Goal: Book appointment/travel/reservation

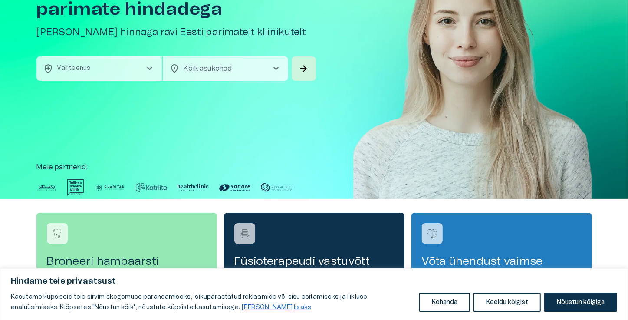
scroll to position [87, 0]
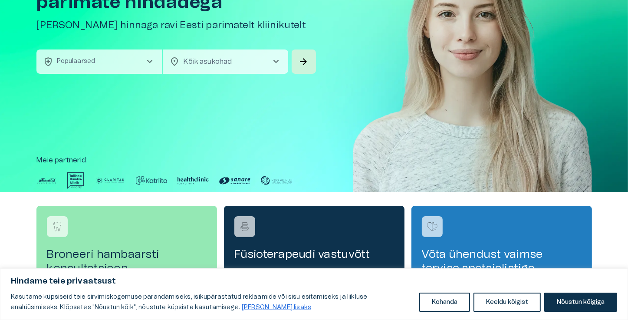
click at [102, 60] on button "health_and_safety Populaarsed chevron_right" at bounding box center [98, 61] width 125 height 24
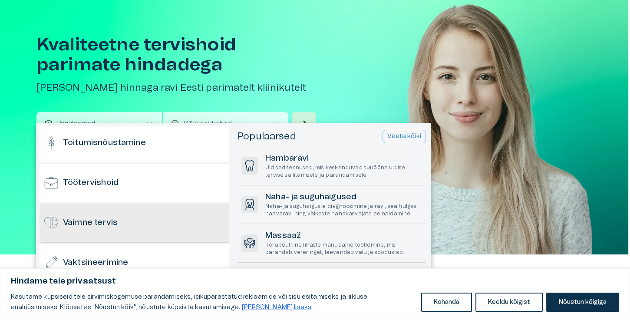
scroll to position [854, 0]
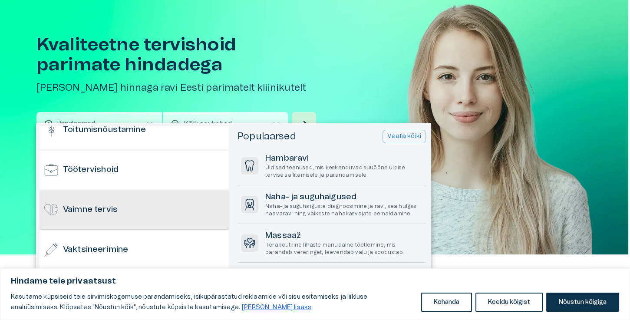
click at [170, 205] on div "Vaimne tervis" at bounding box center [133, 210] width 189 height 38
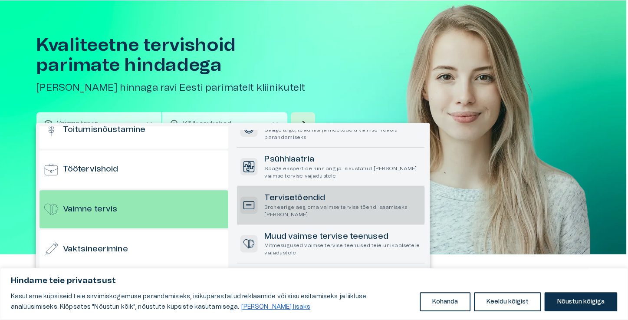
scroll to position [87, 0]
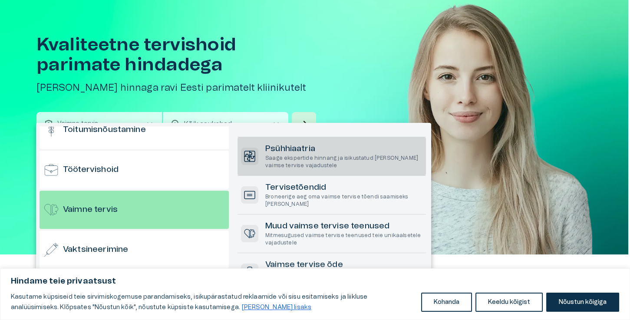
click at [315, 167] on p "Saage ekspertide hinnang ja isikustatud [PERSON_NAME] vaimse tervise vajadustele" at bounding box center [343, 161] width 157 height 15
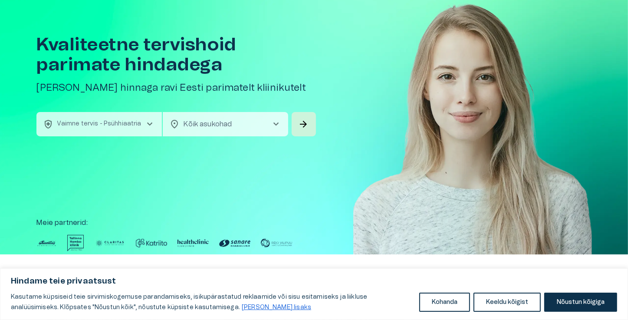
scroll to position [67, 0]
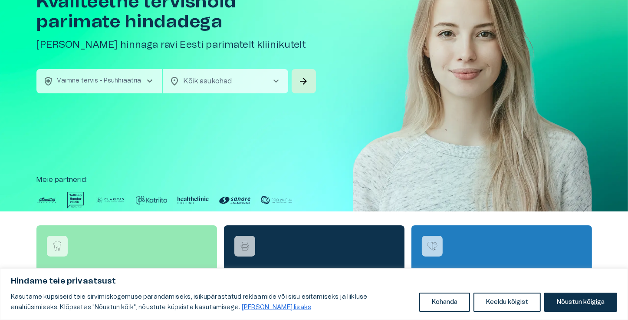
click at [266, 83] on body "Hindame teie privaatsust Kasutame küpsiseid teie sirvimiskogemuse parandamiseks…" at bounding box center [314, 93] width 628 height 320
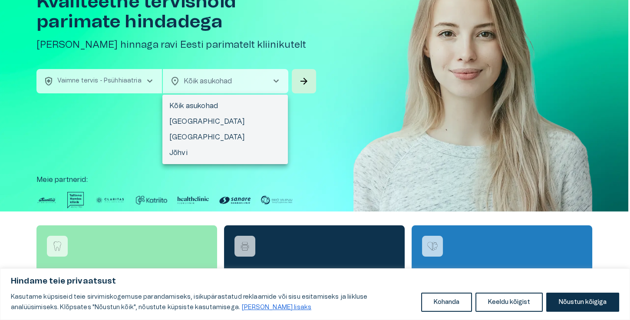
click at [226, 119] on li "[GEOGRAPHIC_DATA]" at bounding box center [224, 122] width 125 height 16
type input "**********"
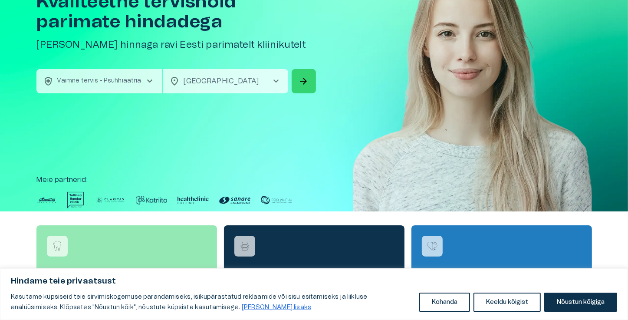
click at [300, 79] on span "arrow_forward" at bounding box center [304, 81] width 10 height 10
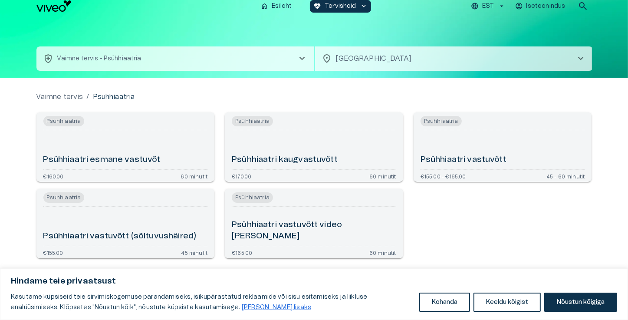
scroll to position [8, 0]
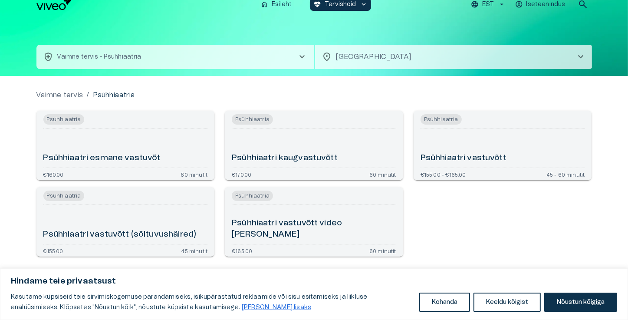
click at [149, 145] on div "Psühhiaatri esmane vastuvõt" at bounding box center [125, 148] width 164 height 32
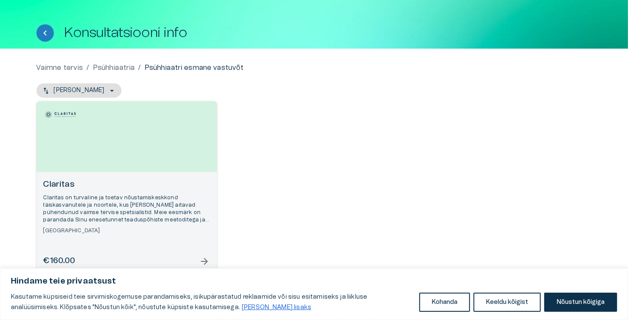
scroll to position [46, 0]
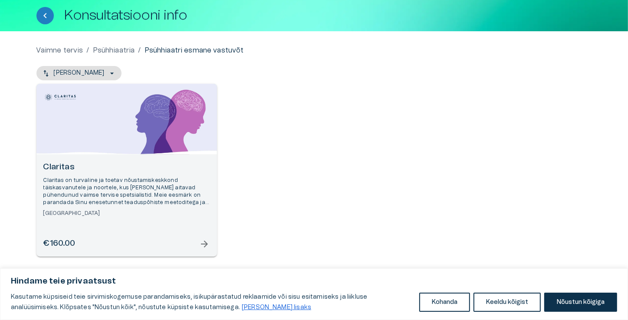
click at [204, 243] on span "arrow_forward" at bounding box center [205, 244] width 10 height 10
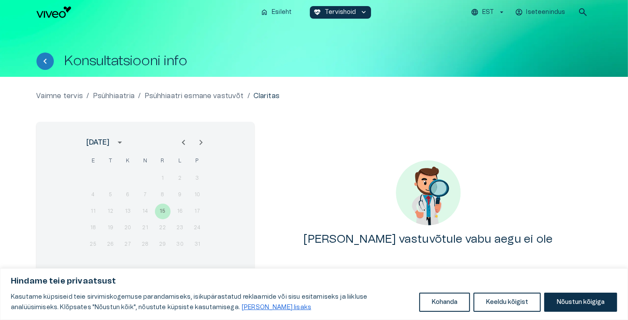
click at [201, 145] on icon "Next month" at bounding box center [201, 142] width 10 height 10
click at [183, 147] on icon "Previous month" at bounding box center [183, 142] width 10 height 10
click at [160, 211] on div "11 12 13 14 15 16 17" at bounding box center [145, 212] width 139 height 16
drag, startPoint x: 141, startPoint y: 231, endPoint x: 141, endPoint y: 247, distance: 16.1
click at [141, 231] on div "18 19 20 21 22 23 24" at bounding box center [145, 228] width 139 height 16
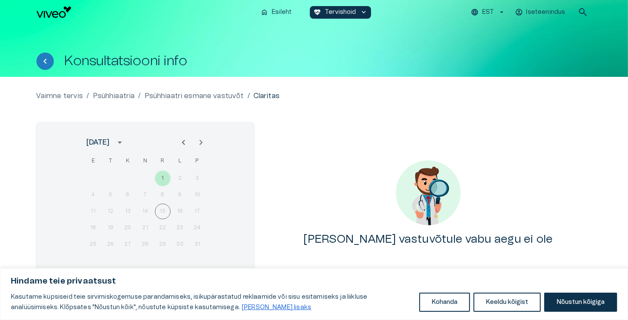
click at [141, 247] on div "25 26 27 28 29 30 31" at bounding box center [145, 245] width 139 height 16
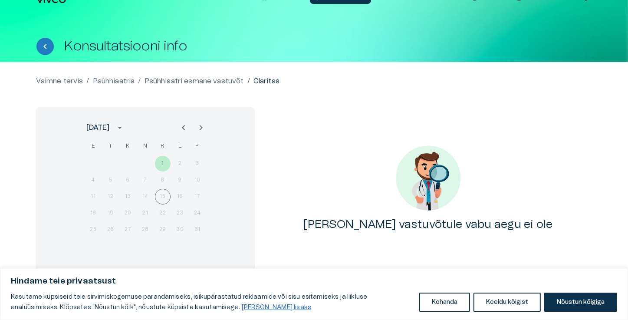
scroll to position [27, 0]
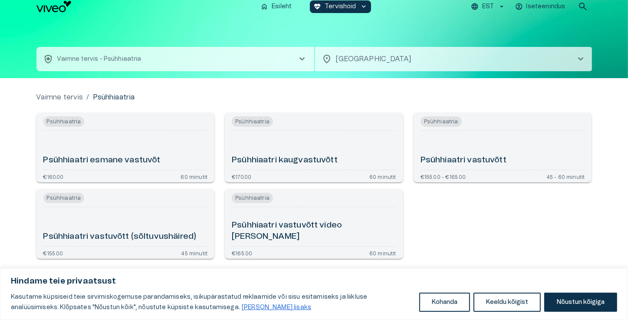
scroll to position [8, 0]
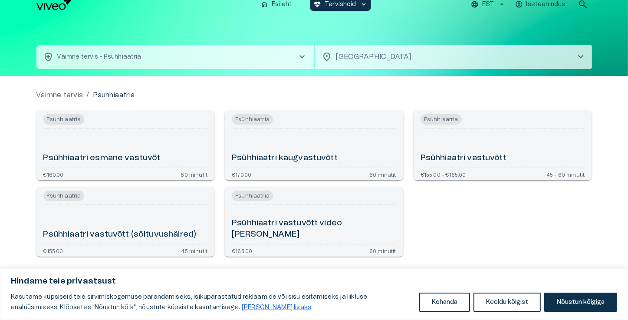
click at [273, 143] on div "Psühhiaatri kaugvastuvõtt" at bounding box center [314, 148] width 164 height 32
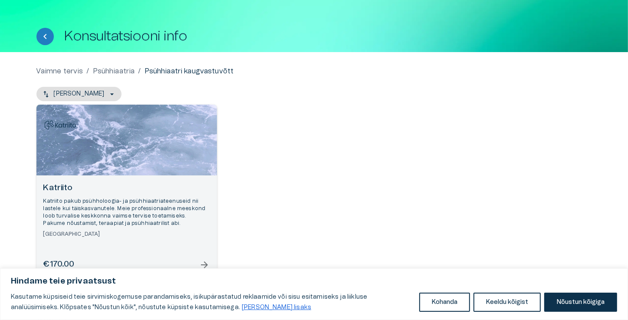
scroll to position [46, 0]
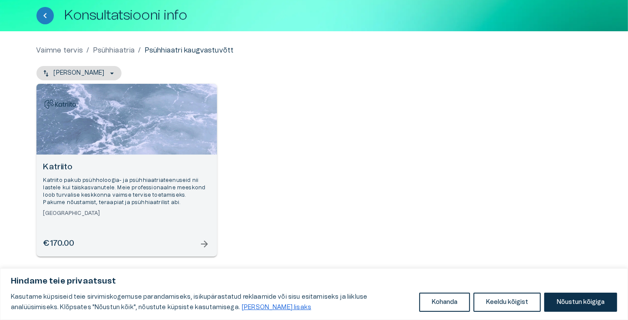
click at [162, 177] on p "Katriito pakub psühholoogia- ja psühhiaatriateenuseid nii lastele kui täiskasva…" at bounding box center [126, 192] width 167 height 30
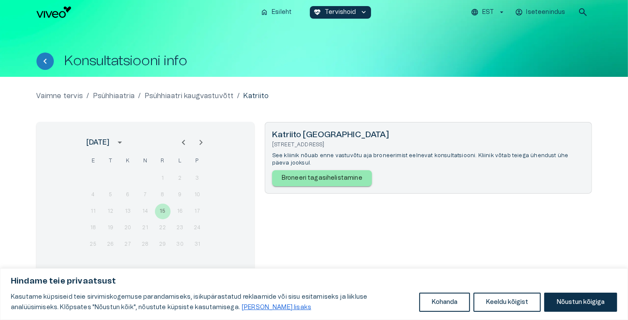
click at [157, 223] on div "18 19 20 21 22 23 24" at bounding box center [145, 228] width 139 height 16
click at [125, 223] on div "18 19 20 21 22 23 24" at bounding box center [145, 228] width 139 height 16
drag, startPoint x: 141, startPoint y: 239, endPoint x: 188, endPoint y: 221, distance: 49.9
click at [147, 239] on div "25 26 27 28 29 30 31" at bounding box center [145, 245] width 139 height 16
click at [197, 145] on icon "Next month" at bounding box center [201, 142] width 10 height 10
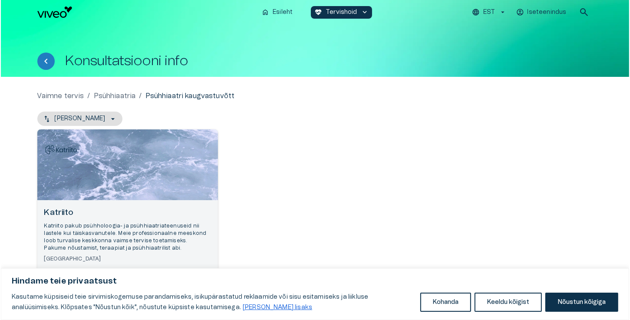
scroll to position [8, 0]
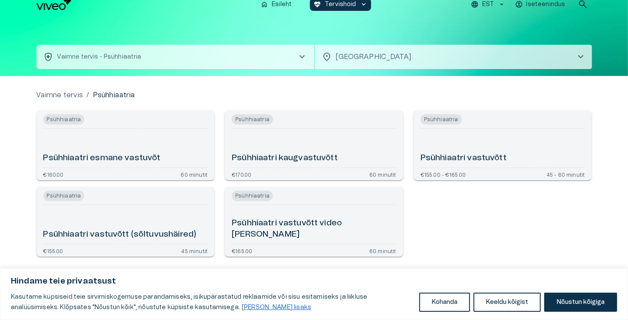
click at [484, 136] on div "Psühhiaatri vastuvõtt" at bounding box center [503, 148] width 164 height 32
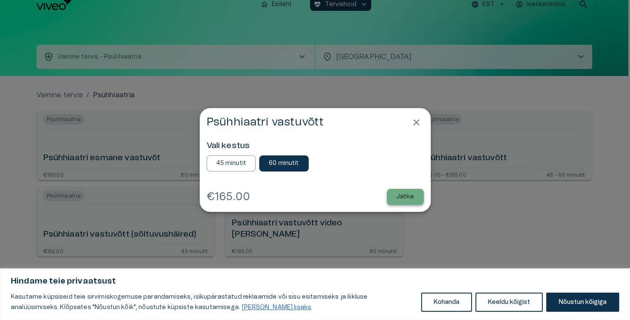
click at [409, 197] on p "Jätka" at bounding box center [405, 196] width 18 height 9
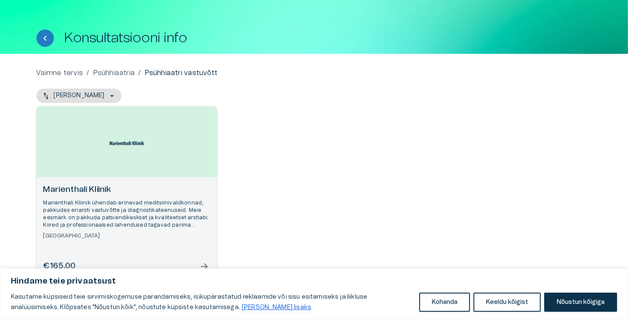
scroll to position [46, 0]
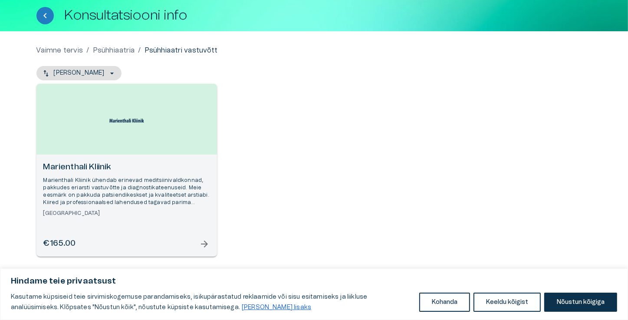
click at [201, 243] on span "arrow_forward" at bounding box center [205, 244] width 10 height 10
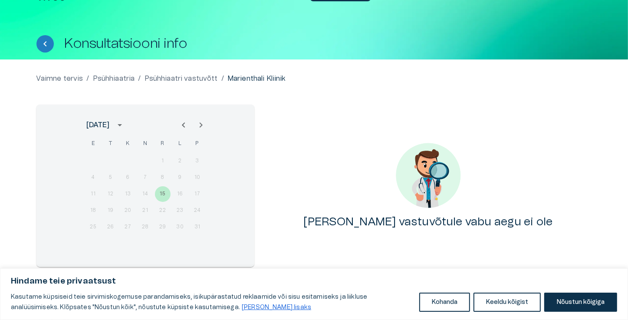
scroll to position [27, 0]
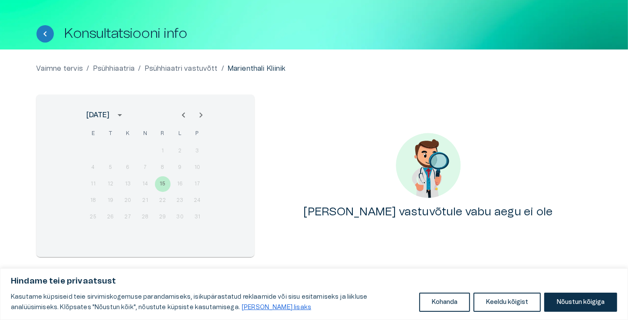
click at [203, 114] on icon "Next month" at bounding box center [201, 115] width 10 height 10
click at [134, 158] on div "1 2 3 4 5 6 7" at bounding box center [145, 151] width 139 height 16
click at [131, 175] on div "1 2 3 4 5 6 7 8 9 10 11 12 13 14 15 16 17 18 19 20 21 22 23 24 25 26 27 28 29 30" at bounding box center [145, 183] width 139 height 83
drag, startPoint x: 193, startPoint y: 170, endPoint x: 182, endPoint y: 181, distance: 15.0
click at [193, 171] on div "8 9 10 11 12 13 14" at bounding box center [145, 168] width 139 height 16
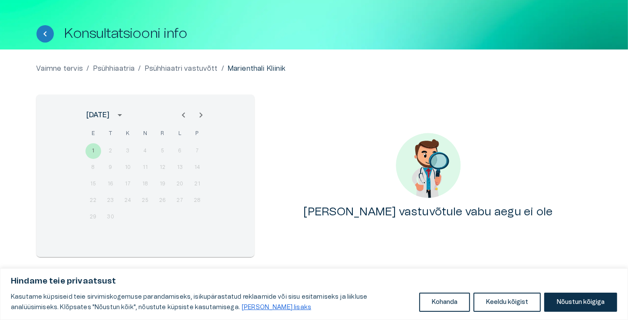
click at [179, 192] on div "1 2 3 4 5 6 7 8 9 10 11 12 13 14 15 16 17 18 19 20 21 22 23 24 25 26 27 28 29 30" at bounding box center [145, 183] width 139 height 83
click at [203, 119] on icon "Next month" at bounding box center [201, 115] width 10 height 10
click at [133, 186] on div "13 14 15 16 17 18 19" at bounding box center [145, 184] width 139 height 16
drag, startPoint x: 133, startPoint y: 186, endPoint x: 197, endPoint y: 186, distance: 63.4
click at [147, 186] on div "13 14 15 16 17 18 19" at bounding box center [145, 184] width 139 height 16
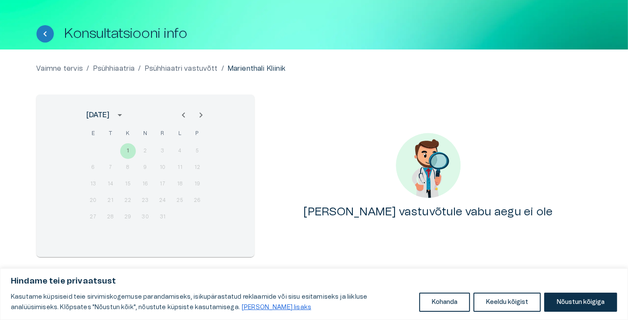
click at [197, 186] on div "13 14 15 16 17 18 19" at bounding box center [145, 184] width 139 height 16
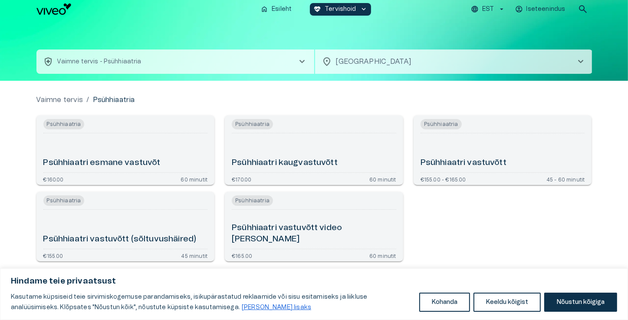
scroll to position [8, 0]
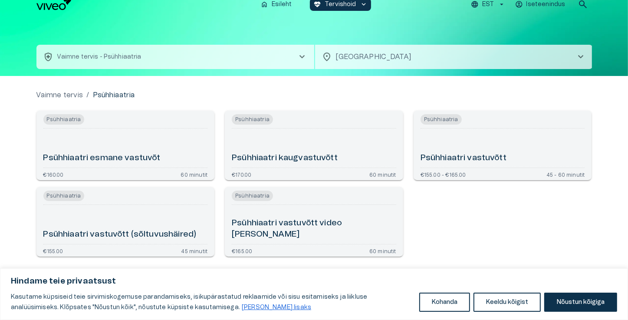
click at [278, 239] on h6 "Psühhiaatri vastuvõtt video [PERSON_NAME]" at bounding box center [314, 228] width 164 height 23
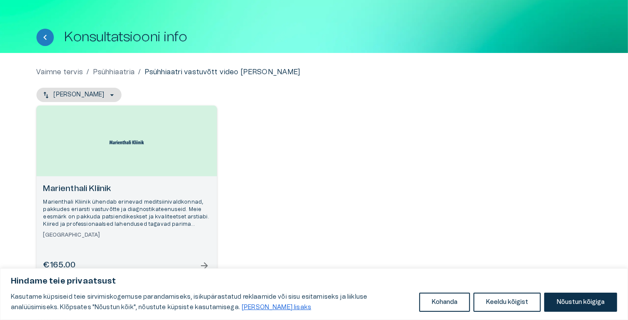
scroll to position [46, 0]
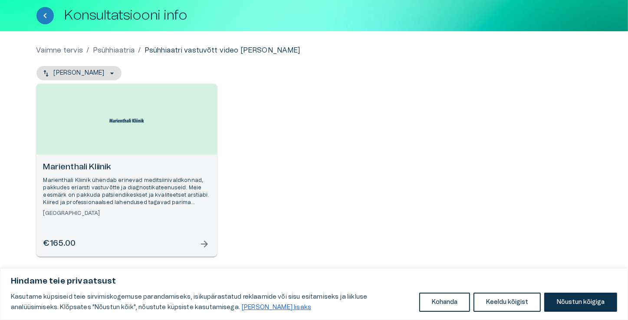
click at [167, 167] on h6 "Marienthali Kliinik" at bounding box center [126, 167] width 167 height 12
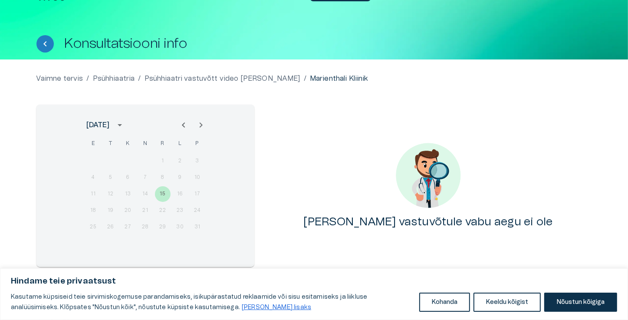
scroll to position [27, 0]
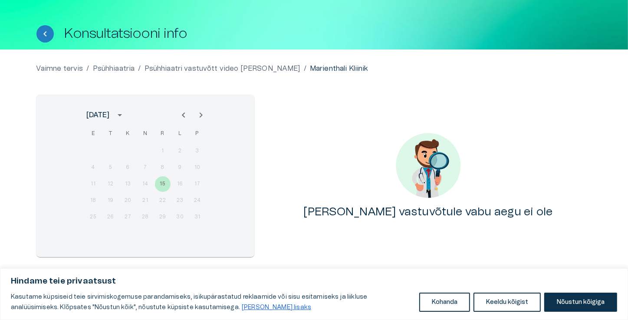
click at [166, 199] on div "18 19 20 21 22 23 24" at bounding box center [145, 201] width 139 height 16
click at [161, 204] on div "18 19 20 21 22 23 24" at bounding box center [145, 201] width 139 height 16
click at [200, 115] on icon "Next month" at bounding box center [201, 115] width 10 height 10
click at [136, 168] on div "8 9 10 11 12 13 14" at bounding box center [145, 168] width 139 height 16
drag, startPoint x: 136, startPoint y: 168, endPoint x: 46, endPoint y: 2, distance: 189.1
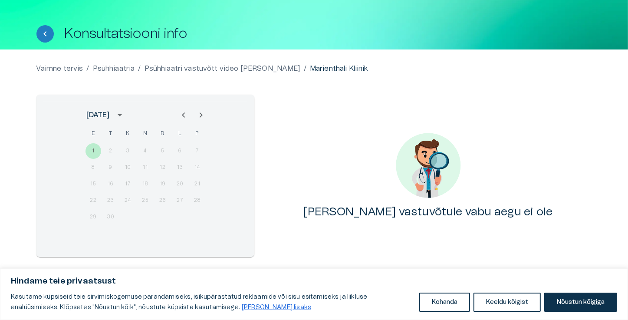
click at [134, 168] on div "8 9 10 11 12 13 14" at bounding box center [145, 168] width 139 height 16
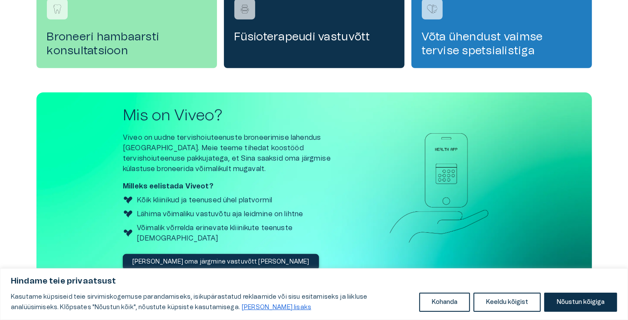
scroll to position [321, 0]
